Goal: Task Accomplishment & Management: Complete application form

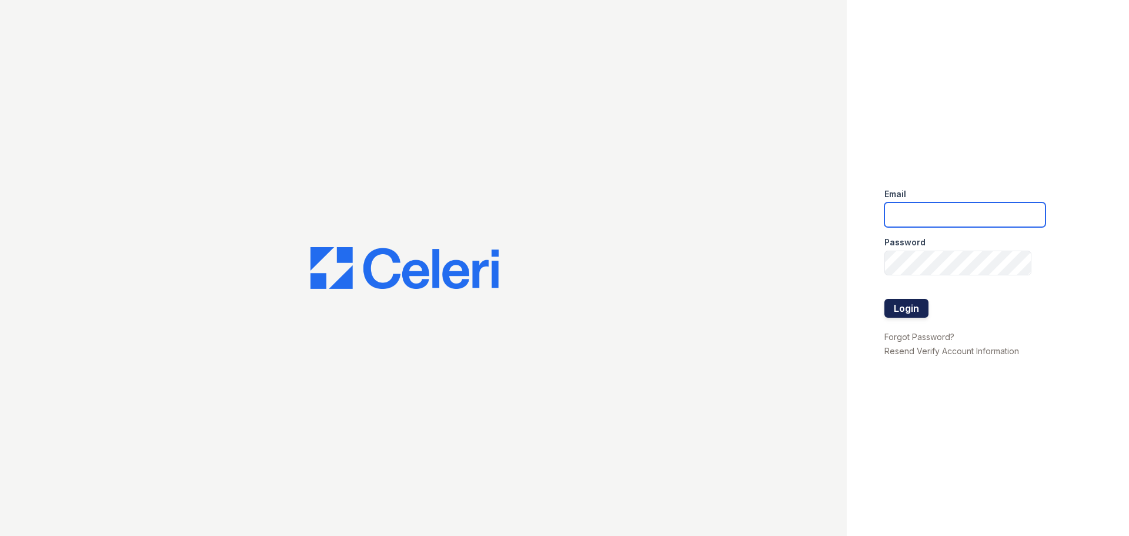
type input "[DOMAIN_NAME][EMAIL_ADDRESS][DOMAIN_NAME]"
click at [914, 314] on button "Login" at bounding box center [906, 308] width 44 height 19
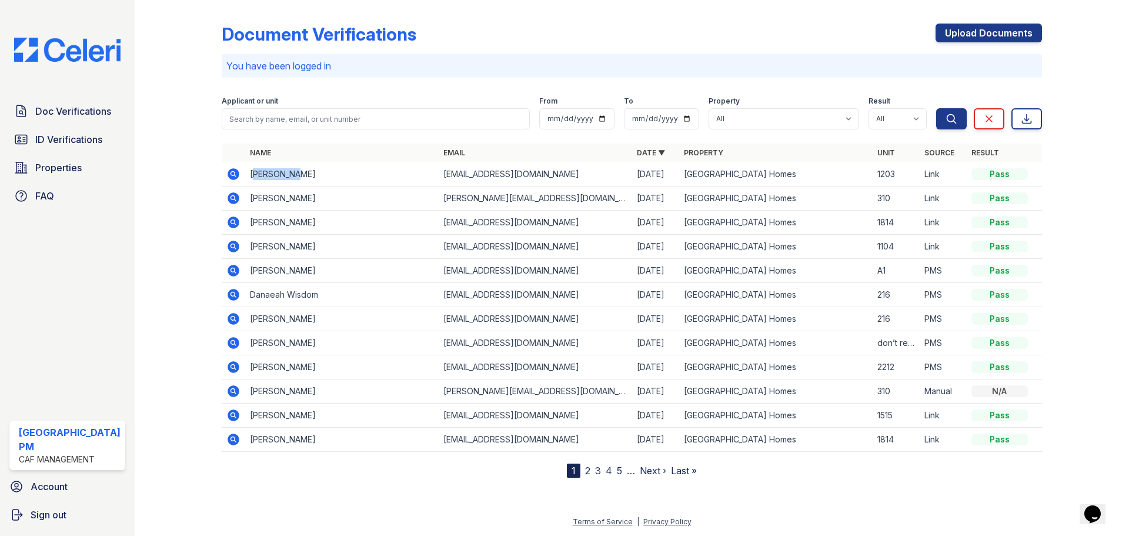
drag, startPoint x: 255, startPoint y: 173, endPoint x: 304, endPoint y: 173, distance: 49.4
click at [296, 171] on td "Haley James" at bounding box center [341, 174] width 193 height 24
click at [304, 173] on td "Haley James" at bounding box center [341, 174] width 193 height 24
click at [256, 170] on td "Haley James" at bounding box center [341, 174] width 193 height 24
drag, startPoint x: 248, startPoint y: 172, endPoint x: 315, endPoint y: 171, distance: 67.0
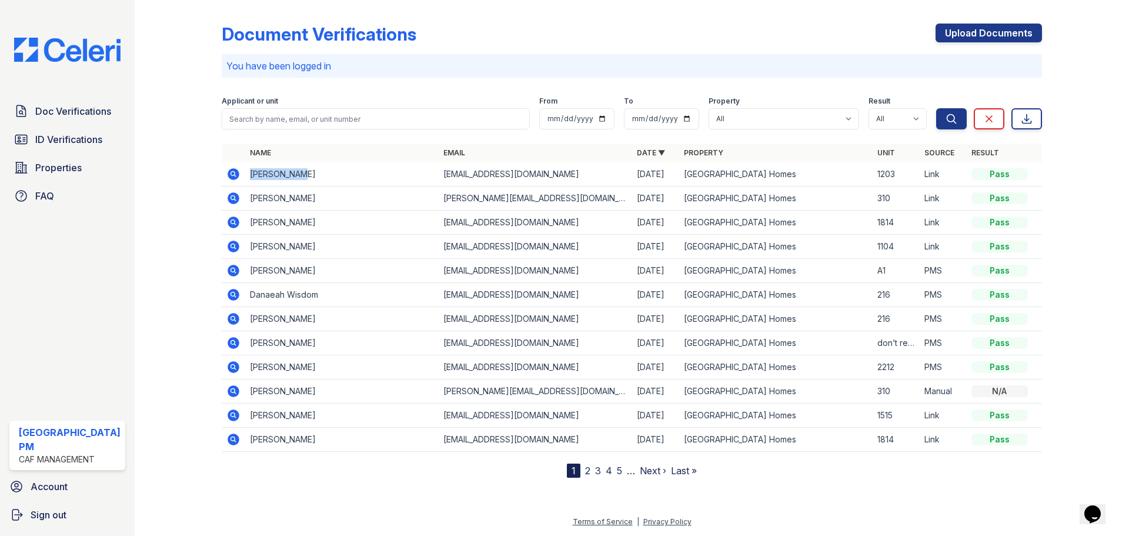
click at [315, 171] on td "Haley James" at bounding box center [341, 174] width 193 height 24
click at [311, 172] on td "Haley James" at bounding box center [341, 174] width 193 height 24
drag, startPoint x: 249, startPoint y: 174, endPoint x: 305, endPoint y: 173, distance: 55.9
click at [305, 173] on td "Haley James" at bounding box center [341, 174] width 193 height 24
drag, startPoint x: 310, startPoint y: 175, endPoint x: 283, endPoint y: 178, distance: 27.8
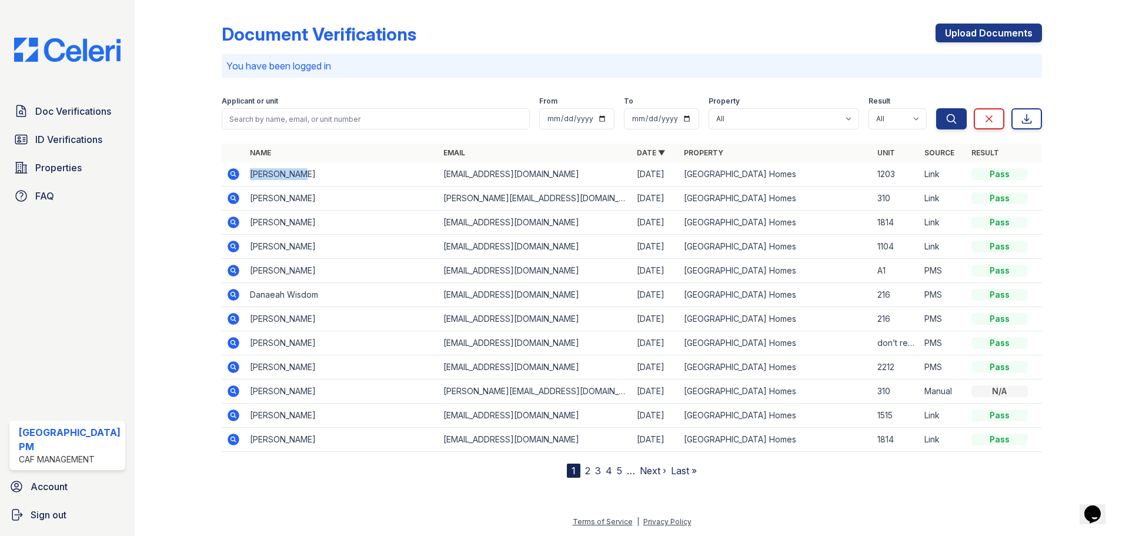
click at [310, 176] on td "Haley James" at bounding box center [341, 174] width 193 height 24
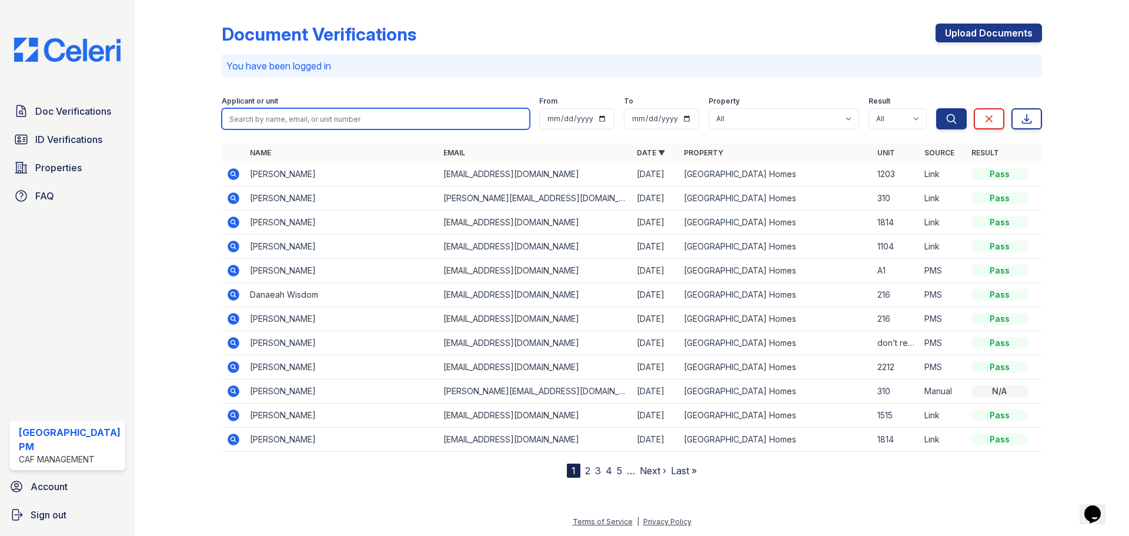
click at [287, 118] on input "search" at bounding box center [376, 118] width 308 height 21
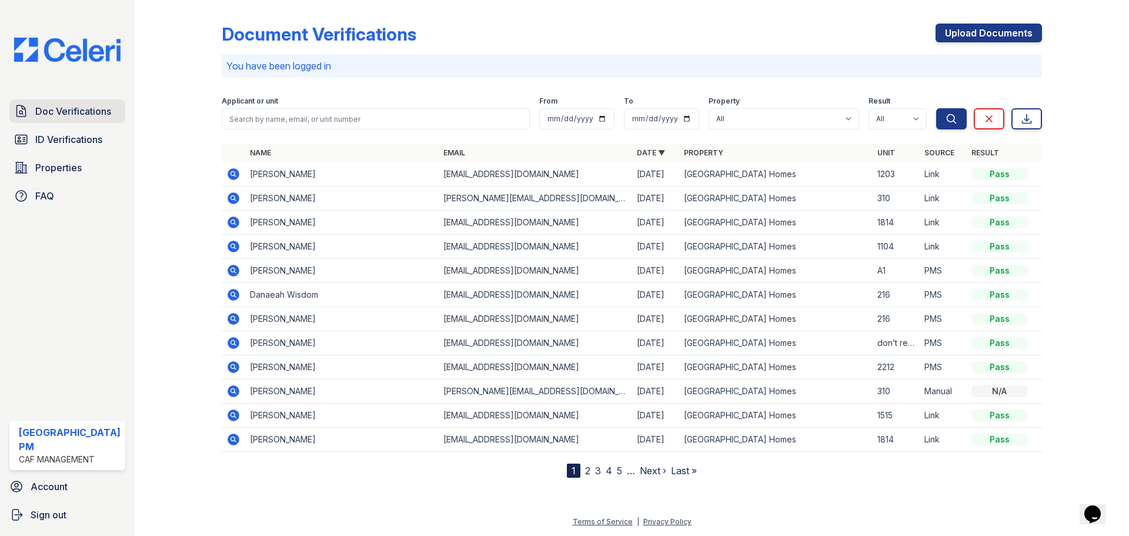
click at [54, 112] on span "Doc Verifications" at bounding box center [73, 111] width 76 height 14
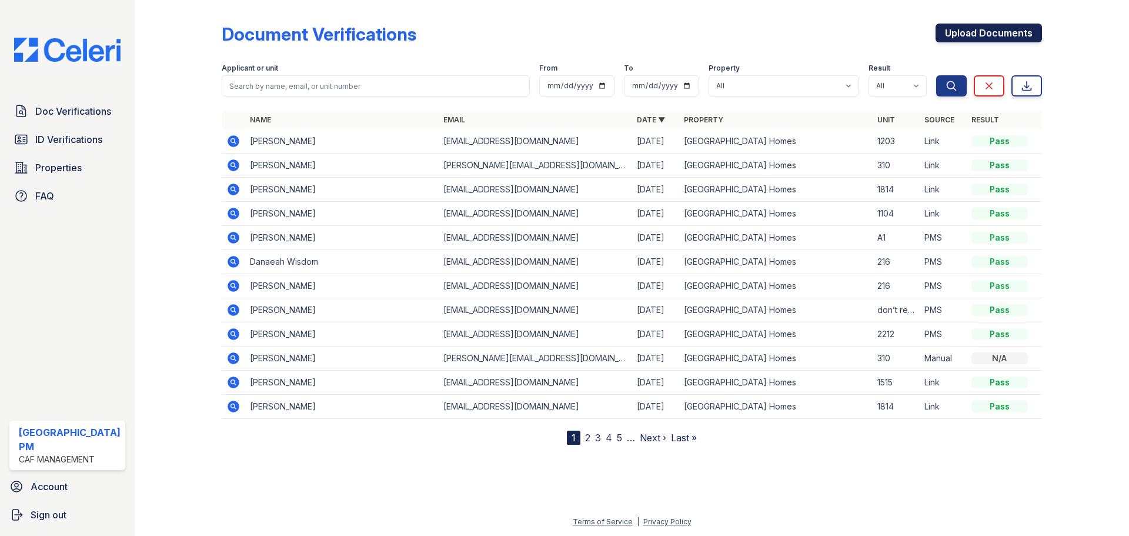
click at [988, 29] on link "Upload Documents" at bounding box center [988, 33] width 106 height 19
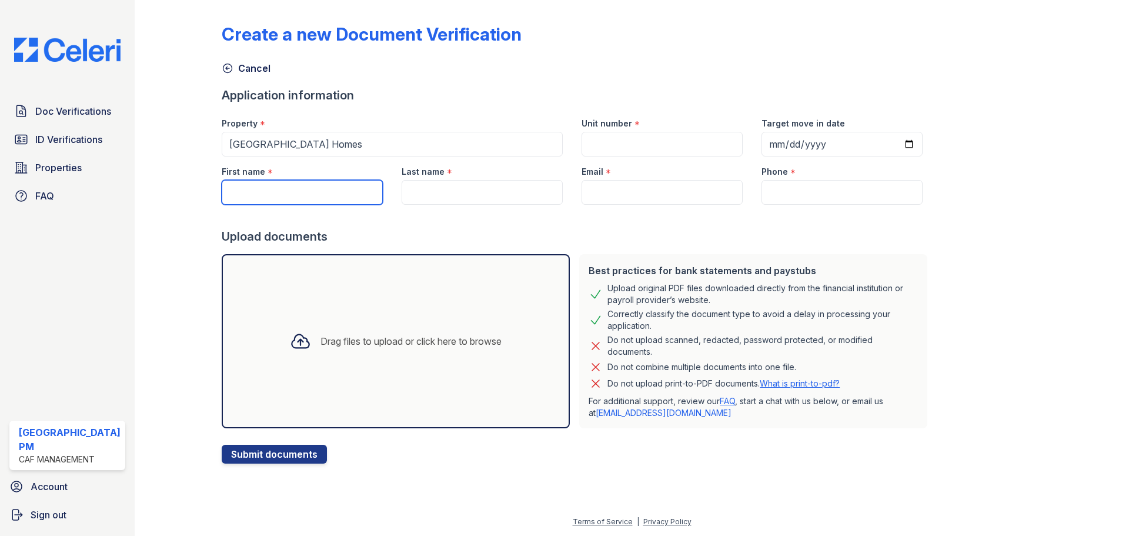
click at [246, 196] on input "First name" at bounding box center [302, 192] width 161 height 25
type input "S"
type input "Dwayne"
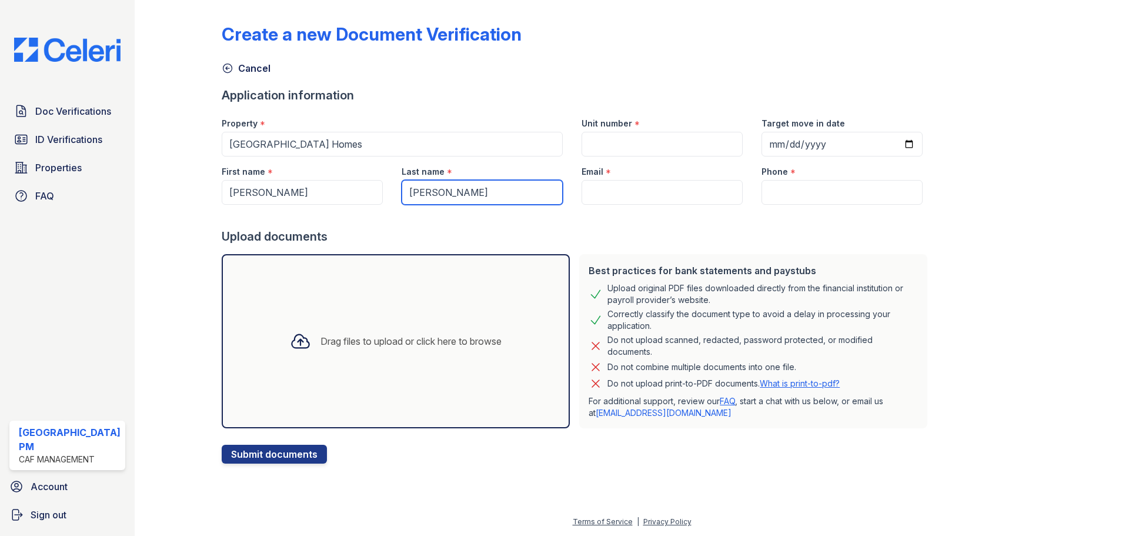
type input "Sims"
click at [634, 145] on input "Unit number" at bounding box center [661, 144] width 161 height 25
type input "1509"
click at [613, 198] on input "Email" at bounding box center [661, 192] width 161 height 25
paste input "contrellam400@gmail.com"
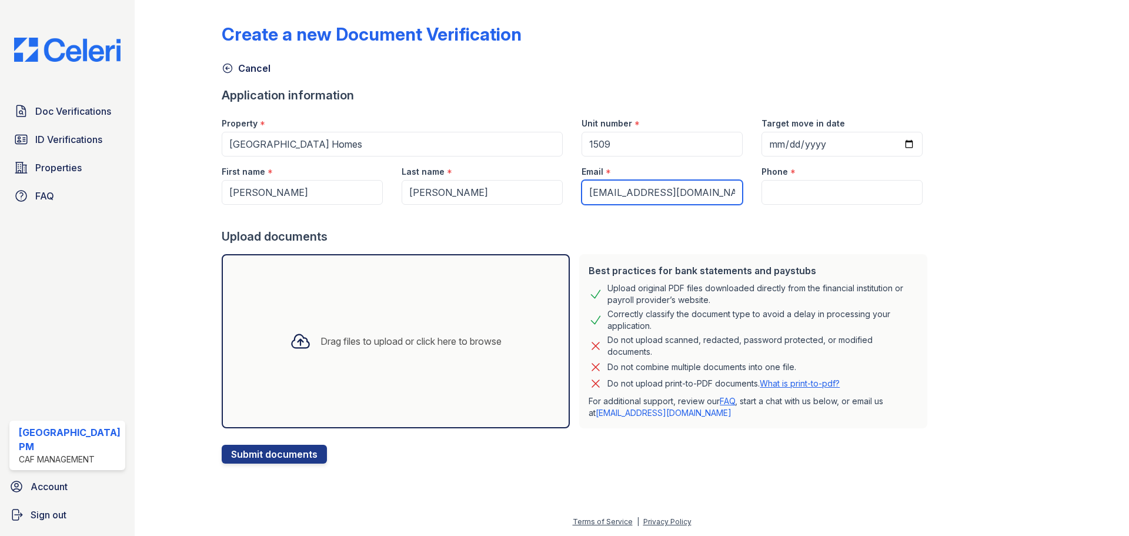
type input "contrellam400@gmail.com"
click at [798, 176] on div "Phone *" at bounding box center [841, 168] width 161 height 24
click at [800, 192] on input "Phone" at bounding box center [841, 192] width 161 height 25
paste input "214-251-1813"
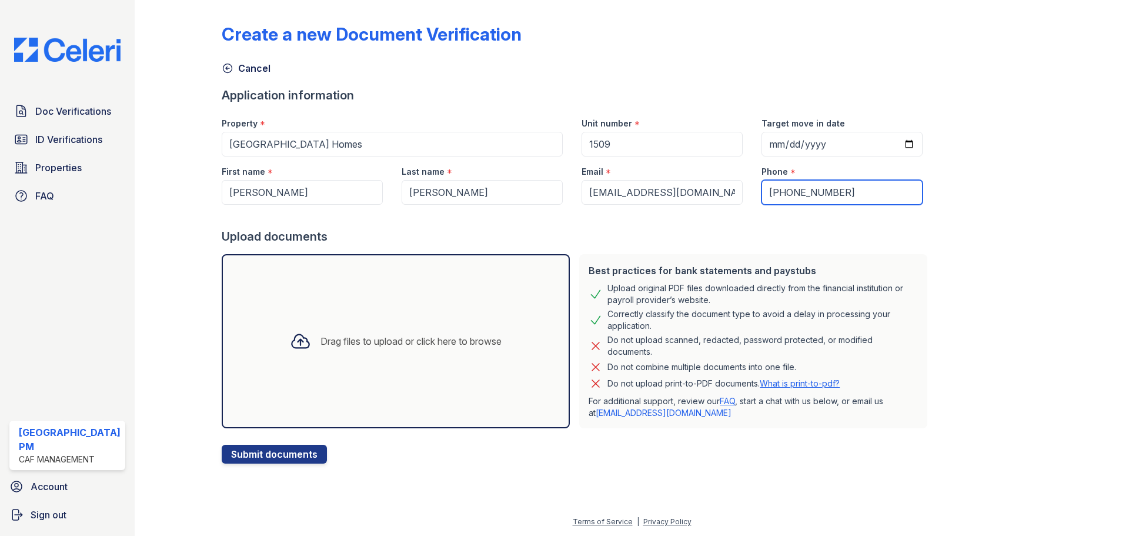
type input "214-251-1813"
click at [761, 229] on div "Upload documents" at bounding box center [577, 236] width 710 height 16
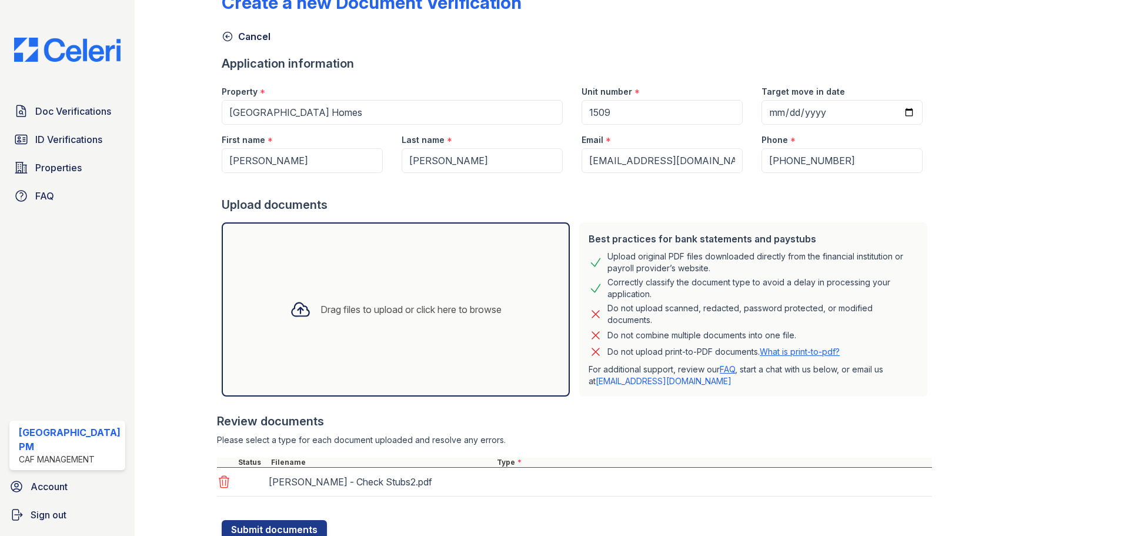
scroll to position [75, 0]
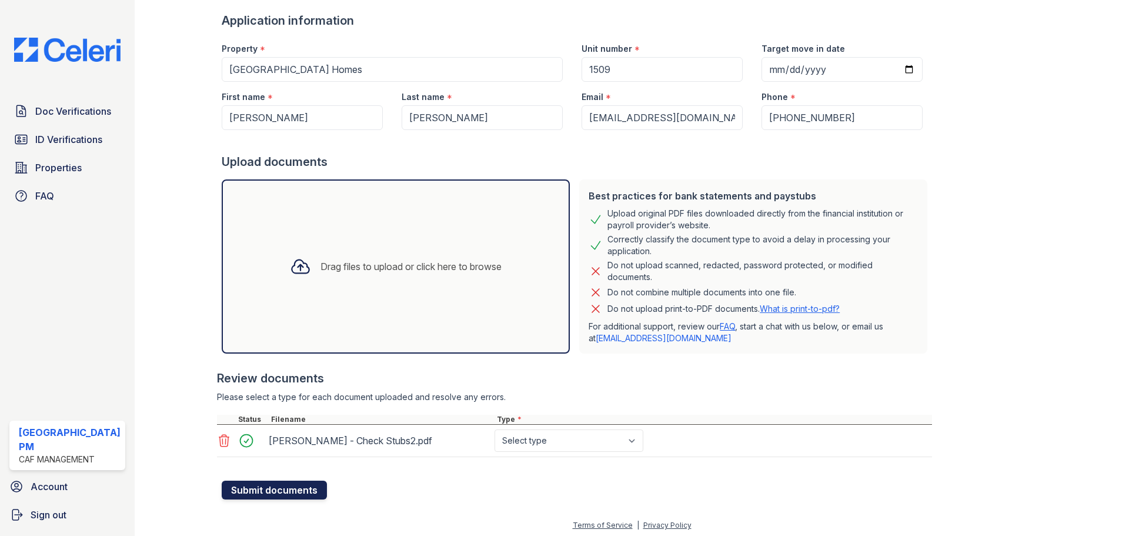
click at [259, 494] on button "Submit documents" at bounding box center [274, 489] width 105 height 19
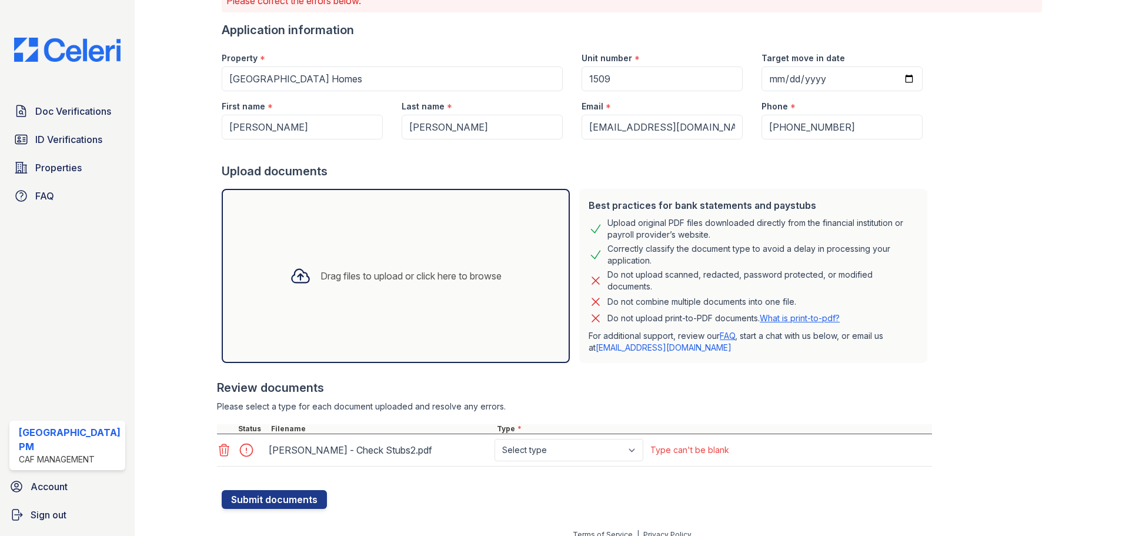
scroll to position [111, 0]
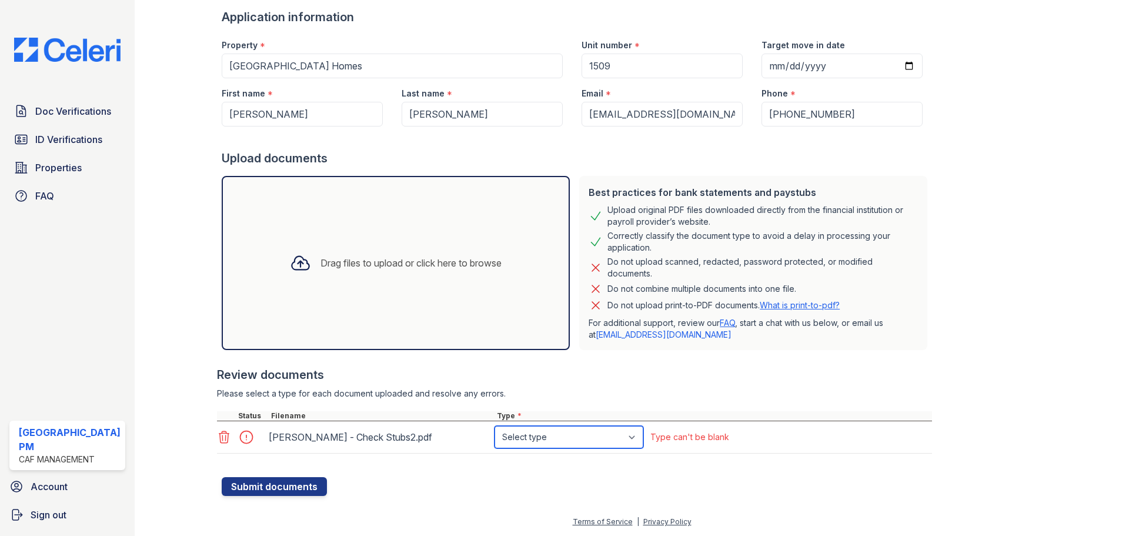
click at [553, 430] on select "Select type Paystub Bank Statement Offer Letter Tax Documents Benefit Award Let…" at bounding box center [568, 437] width 149 height 22
select select "paystub"
click at [494, 426] on select "Select type Paystub Bank Statement Offer Letter Tax Documents Benefit Award Let…" at bounding box center [568, 437] width 149 height 22
click at [270, 491] on button "Submit documents" at bounding box center [274, 486] width 105 height 19
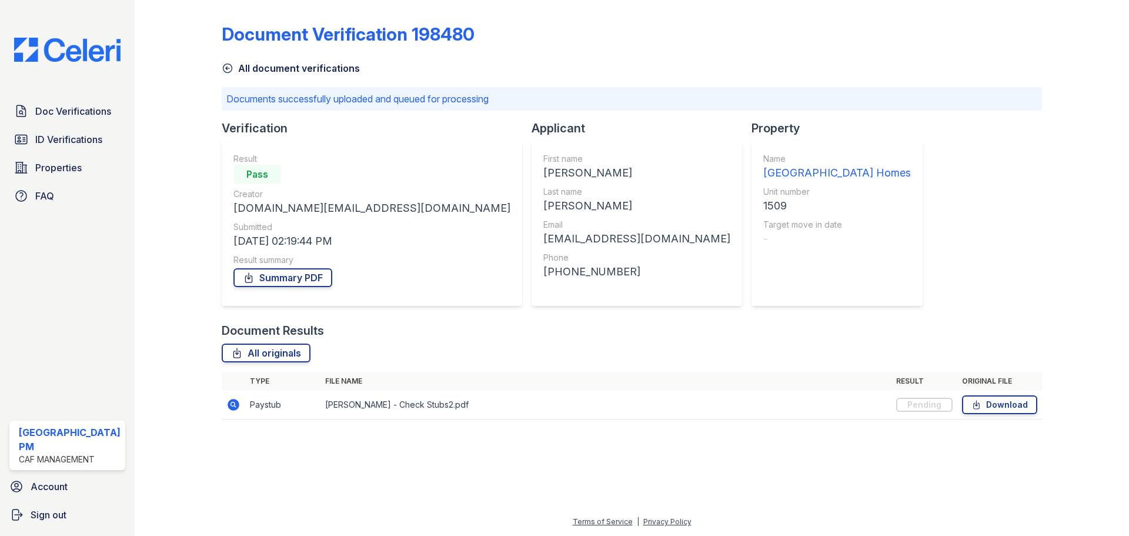
click at [617, 375] on th "File name" at bounding box center [605, 381] width 571 height 19
click at [282, 101] on p "Documents successfully uploaded and queued for processing" at bounding box center [631, 99] width 811 height 14
click at [1011, 400] on link "Download" at bounding box center [999, 404] width 75 height 19
drag, startPoint x: 914, startPoint y: 401, endPoint x: 753, endPoint y: 368, distance: 164.4
click at [915, 401] on div "Pending" at bounding box center [924, 404] width 56 height 14
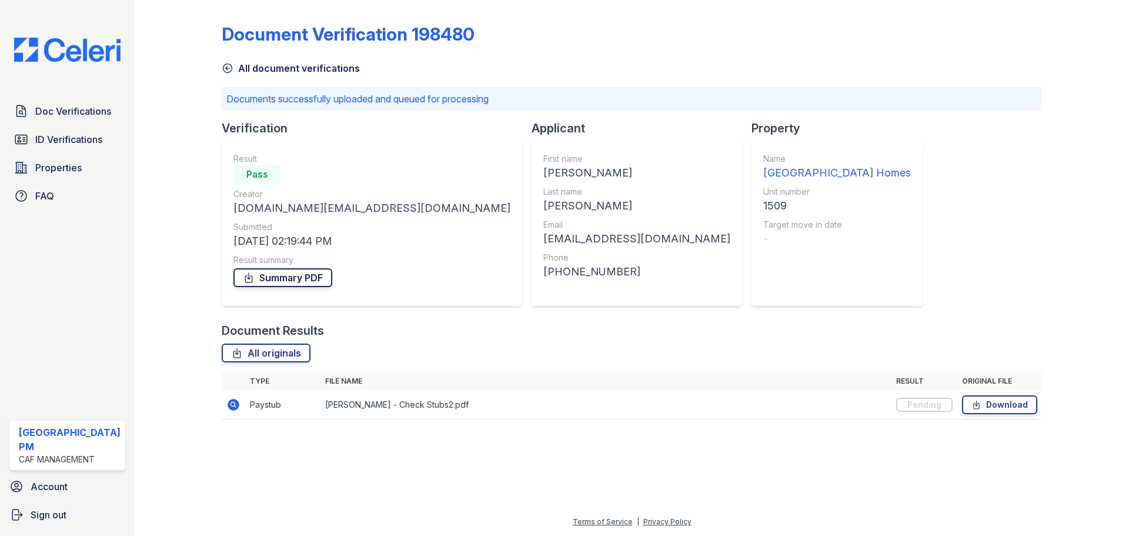
click at [269, 276] on link "Summary PDF" at bounding box center [282, 277] width 99 height 19
drag, startPoint x: 466, startPoint y: 239, endPoint x: 580, endPoint y: 242, distance: 114.1
click at [580, 242] on div "contrellam400@gmail.com" at bounding box center [636, 238] width 187 height 16
click at [581, 242] on div "contrellam400@gmail.com" at bounding box center [636, 238] width 187 height 16
drag, startPoint x: 236, startPoint y: 209, endPoint x: 427, endPoint y: 213, distance: 191.1
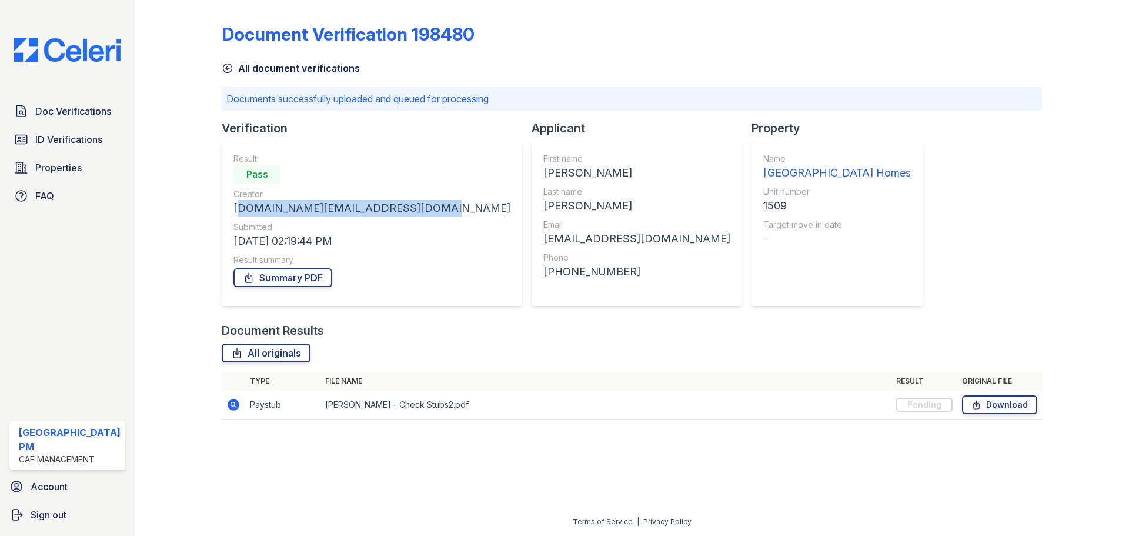
click at [427, 213] on div "[DOMAIN_NAME][EMAIL_ADDRESS][DOMAIN_NAME]" at bounding box center [371, 208] width 277 height 16
drag, startPoint x: 429, startPoint y: 209, endPoint x: 231, endPoint y: 210, distance: 198.1
click at [231, 210] on div "Result Pass Creator prescottpark.pm@cafmanagement.com Submitted 09/30/25 02:19:…" at bounding box center [372, 223] width 300 height 165
click at [240, 210] on div "[DOMAIN_NAME][EMAIL_ADDRESS][DOMAIN_NAME]" at bounding box center [371, 208] width 277 height 16
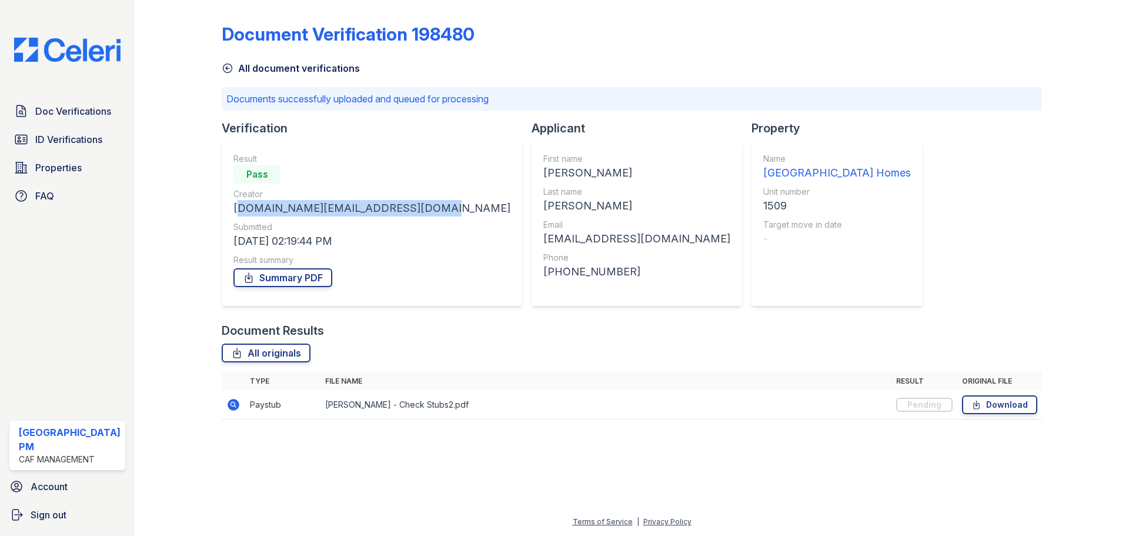
drag, startPoint x: 232, startPoint y: 208, endPoint x: 437, endPoint y: 212, distance: 205.8
click at [437, 212] on div "Result Pass Creator prescottpark.pm@cafmanagement.com Submitted 09/30/25 02:19:…" at bounding box center [372, 223] width 300 height 165
click at [61, 112] on span "Doc Verifications" at bounding box center [73, 111] width 76 height 14
